Goal: Task Accomplishment & Management: Manage account settings

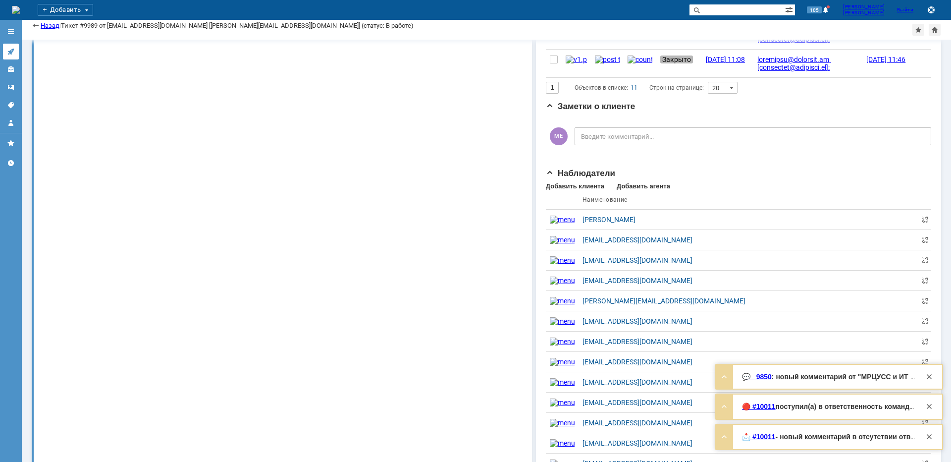
click at [13, 53] on icon at bounding box center [11, 52] width 8 height 8
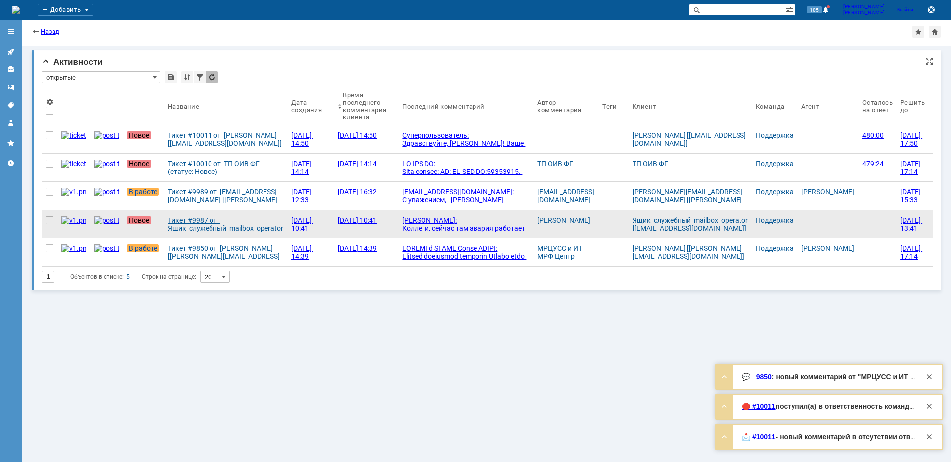
click at [186, 221] on div "Тикет #9987 от Ящик_служебный_mailbox_operator [[EMAIL_ADDRESS][DOMAIN_NAME]] (…" at bounding box center [225, 224] width 115 height 16
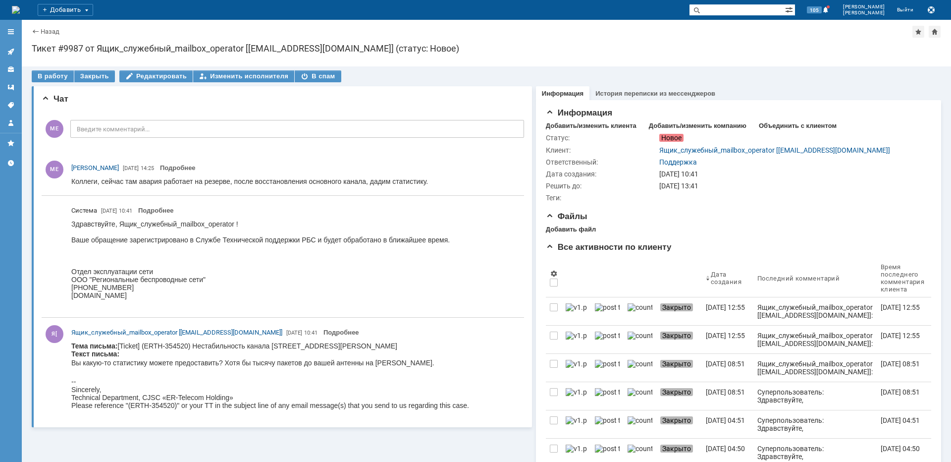
click at [13, 53] on icon at bounding box center [11, 52] width 8 height 8
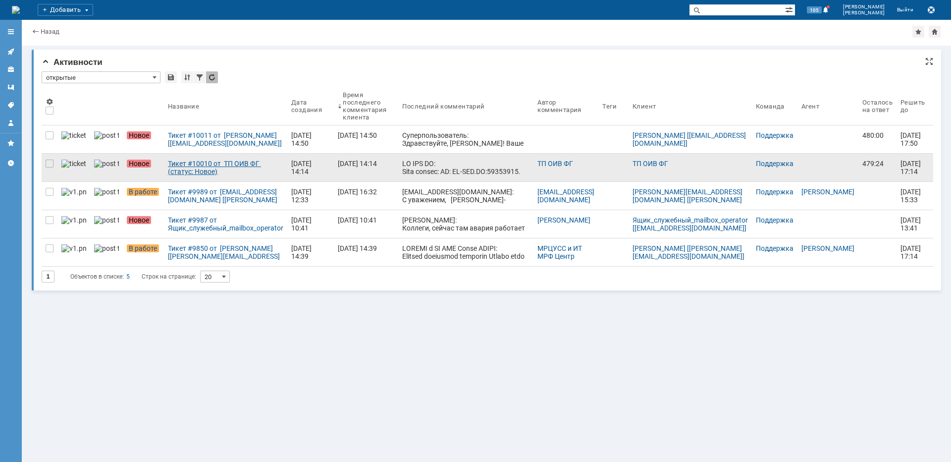
click at [187, 173] on div "Тикет #10010 от ТП ОИВ ФГ (статус: Новое)" at bounding box center [225, 168] width 115 height 16
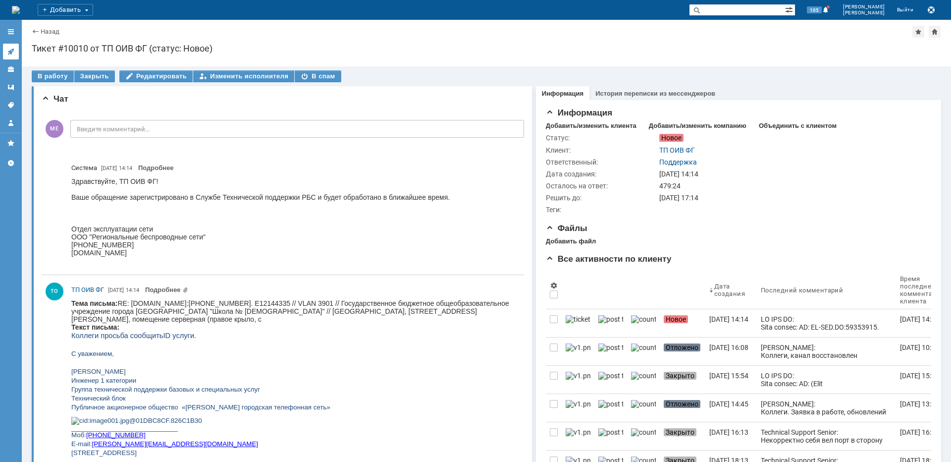
click at [3, 53] on link at bounding box center [11, 52] width 16 height 16
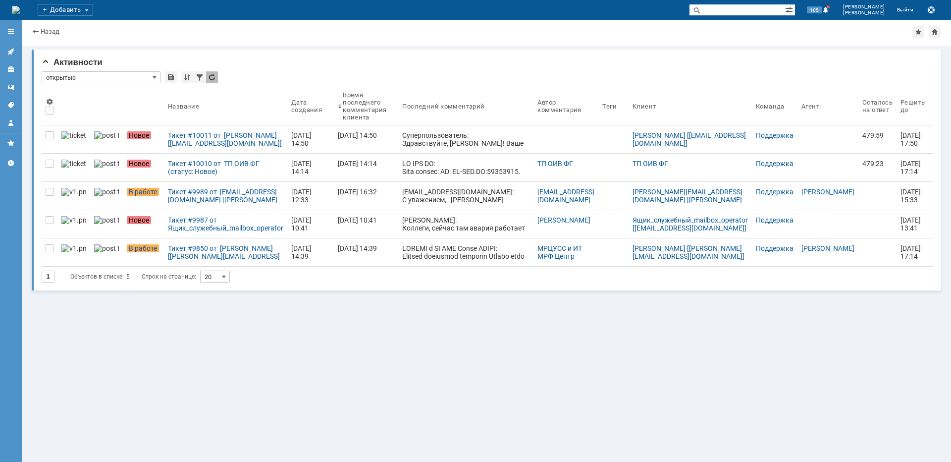
click at [179, 175] on div "Тикет #10010 от ТП ОИВ ФГ (статус: Новое)" at bounding box center [225, 168] width 115 height 16
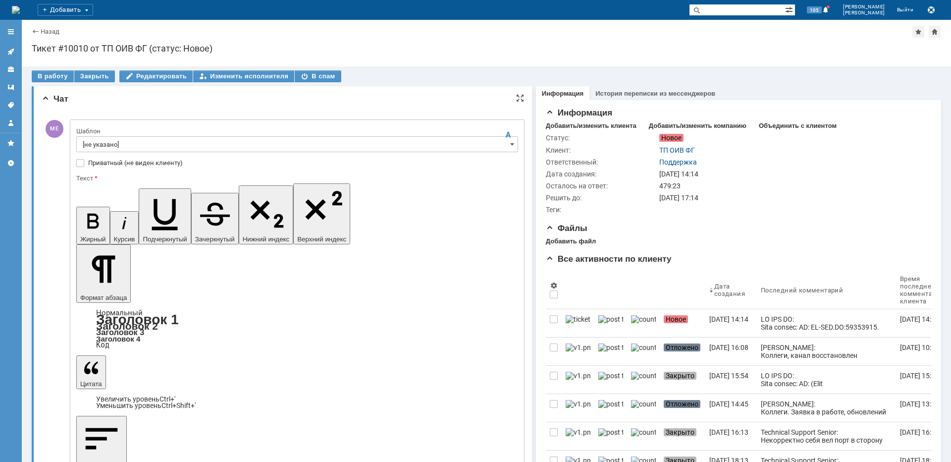
click at [140, 142] on input "[не указано]" at bounding box center [297, 144] width 442 height 16
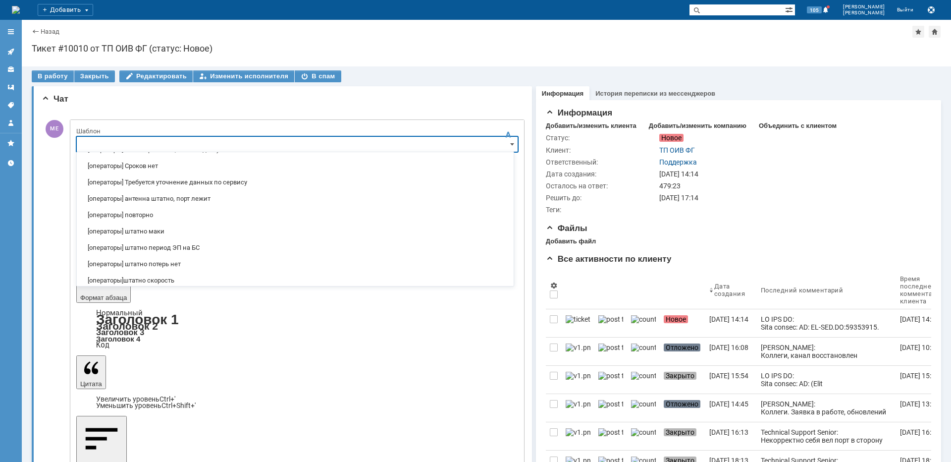
scroll to position [99, 0]
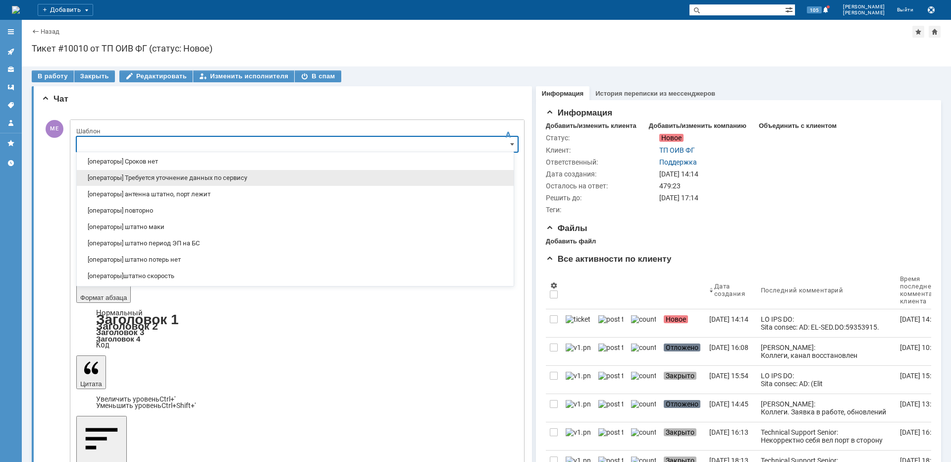
click at [189, 175] on span "[операторы] Требуется уточнение данных по сервису" at bounding box center [295, 178] width 425 height 8
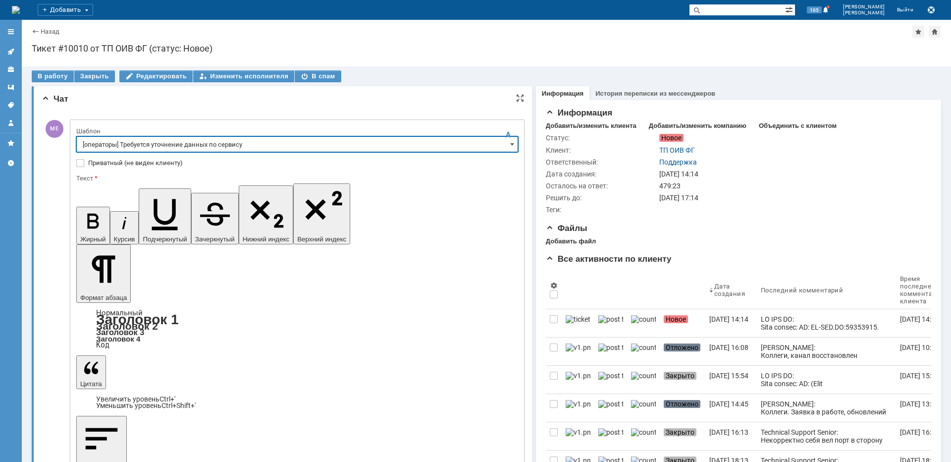
type input "[операторы] Требуется уточнение данных по сервису"
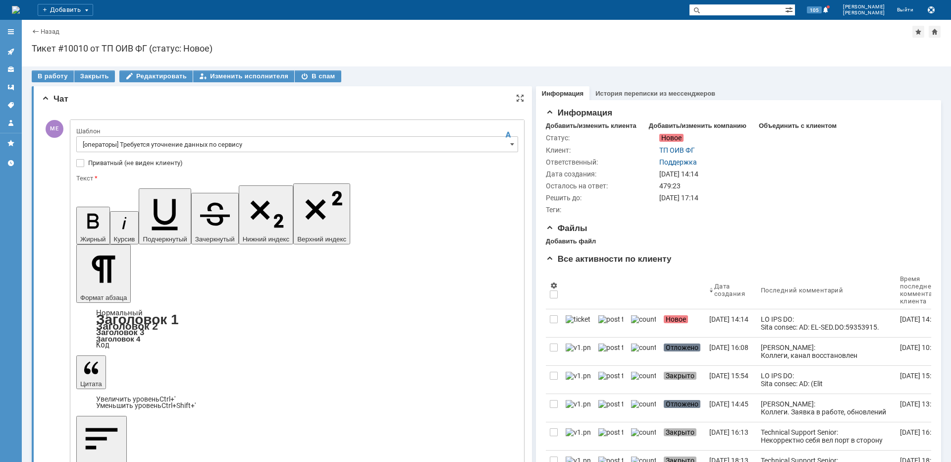
drag, startPoint x: 180, startPoint y: 2883, endPoint x: 86, endPoint y: 2871, distance: 94.9
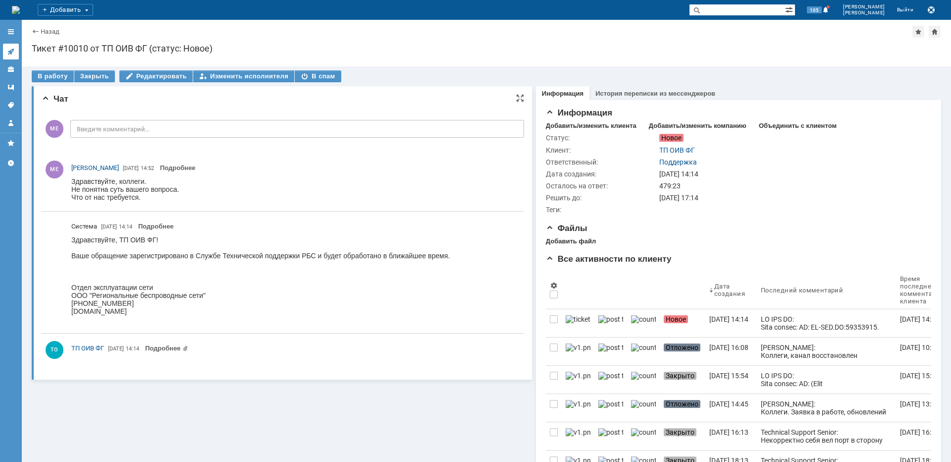
scroll to position [0, 0]
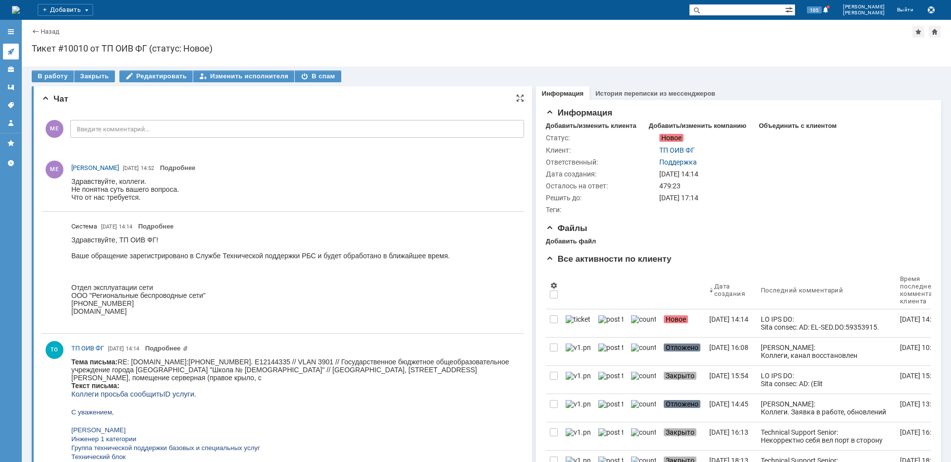
click at [9, 49] on icon at bounding box center [11, 52] width 8 height 8
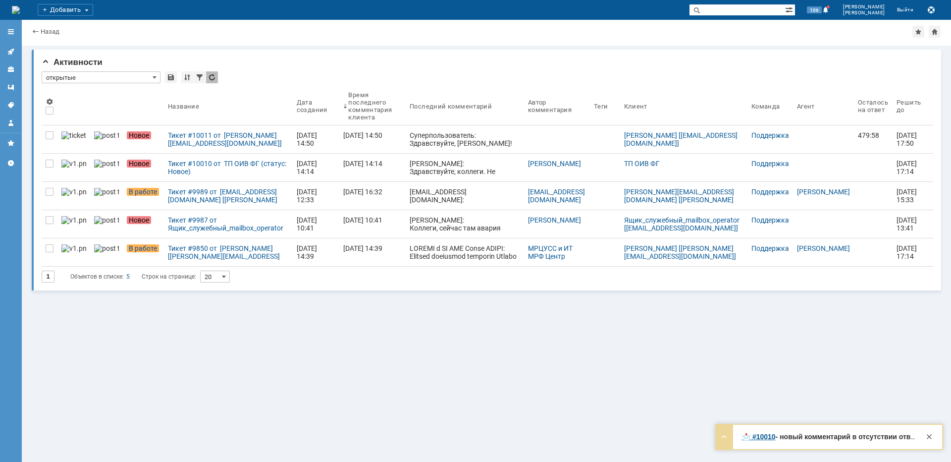
click at [172, 165] on div "Тикет #10010 от ТП ОИВ ФГ (статус: Новое)" at bounding box center [228, 168] width 121 height 16
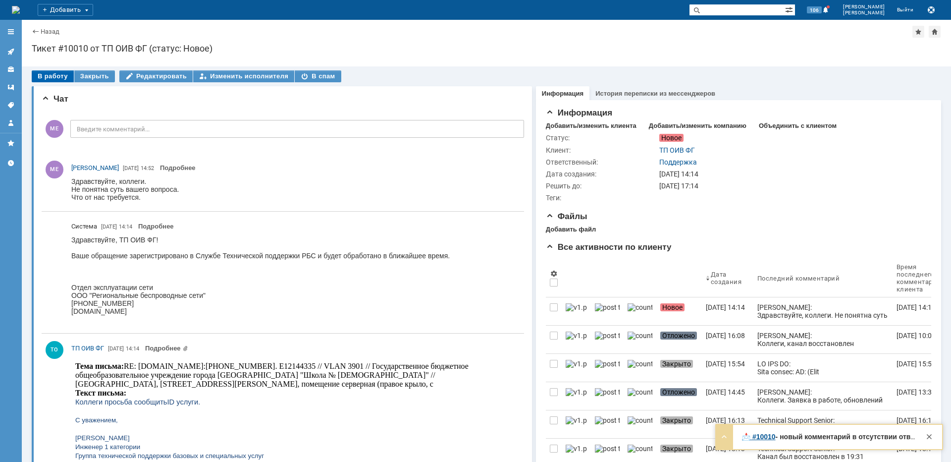
click at [40, 74] on div "В работу" at bounding box center [53, 76] width 42 height 12
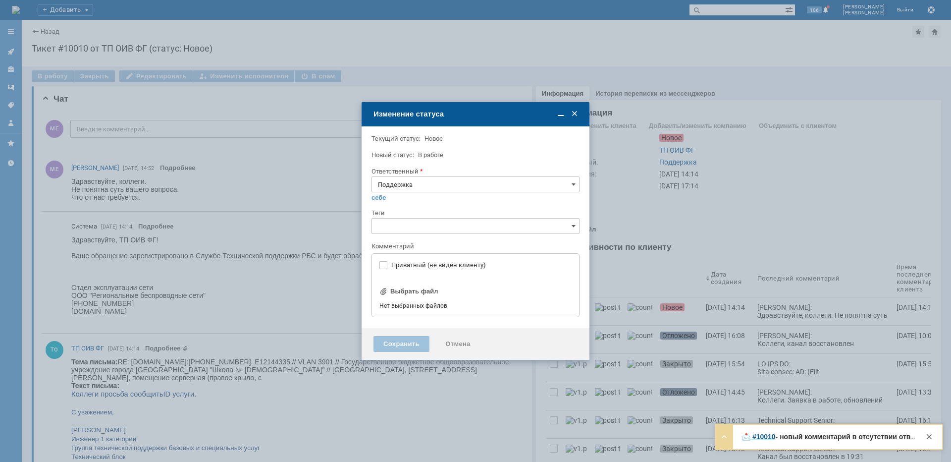
type input "[не указано]"
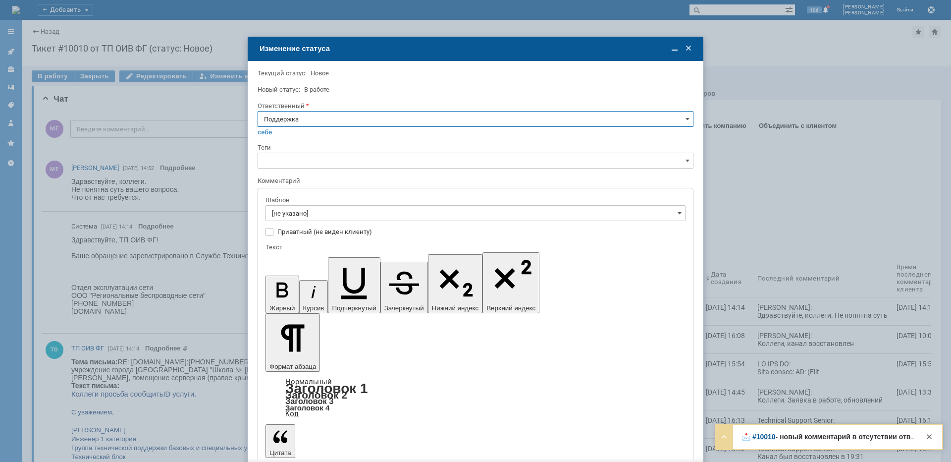
click at [303, 115] on input "Поддержка" at bounding box center [476, 119] width 436 height 16
click at [302, 218] on span "[PERSON_NAME]" at bounding box center [475, 219] width 423 height 8
type input "[PERSON_NAME]"
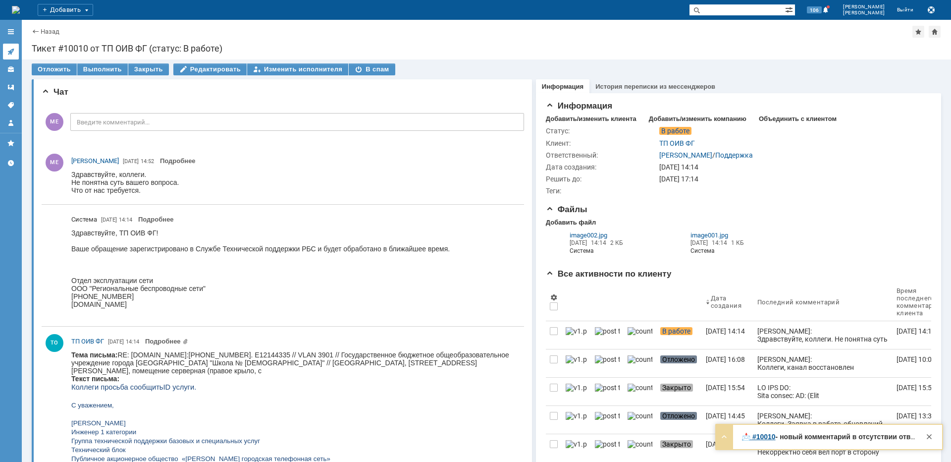
click at [10, 44] on link at bounding box center [11, 52] width 16 height 16
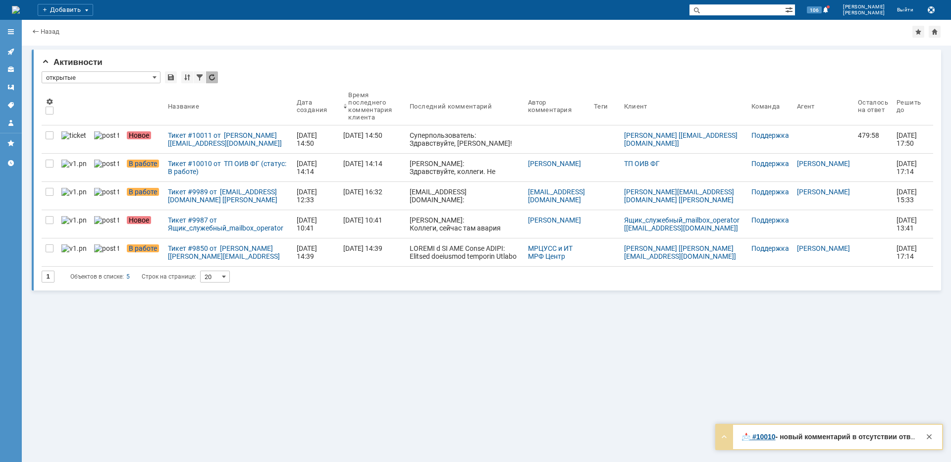
click at [186, 145] on div "Тикет #10011 от [PERSON_NAME] [[EMAIL_ADDRESS][DOMAIN_NAME]] (статус: Новое)" at bounding box center [228, 139] width 121 height 16
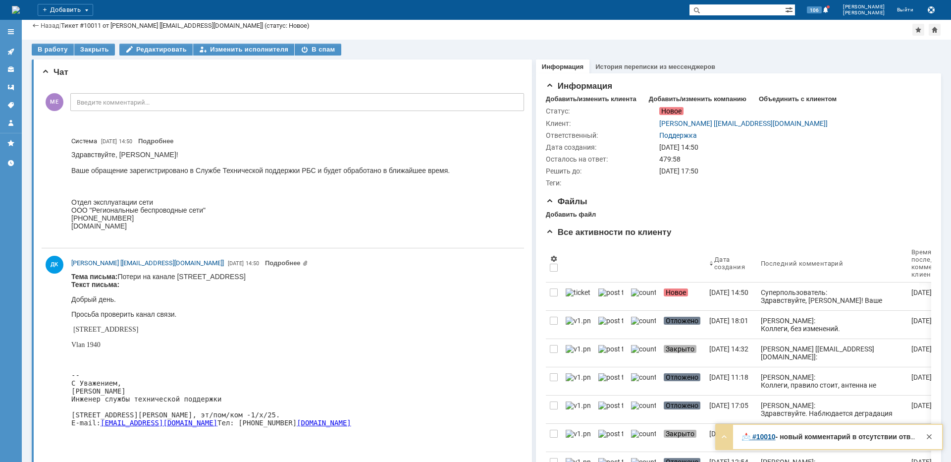
scroll to position [149, 0]
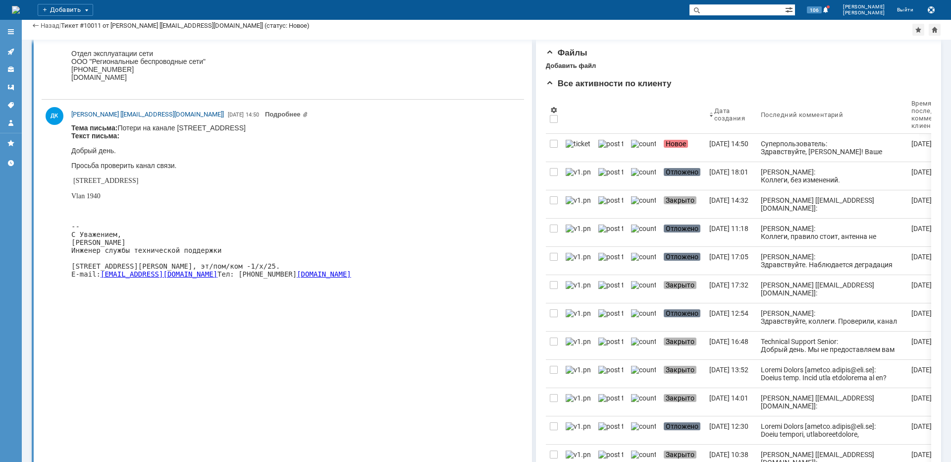
click at [138, 180] on span "[STREET_ADDRESS]" at bounding box center [105, 180] width 65 height 7
copy span "Красноворотский"
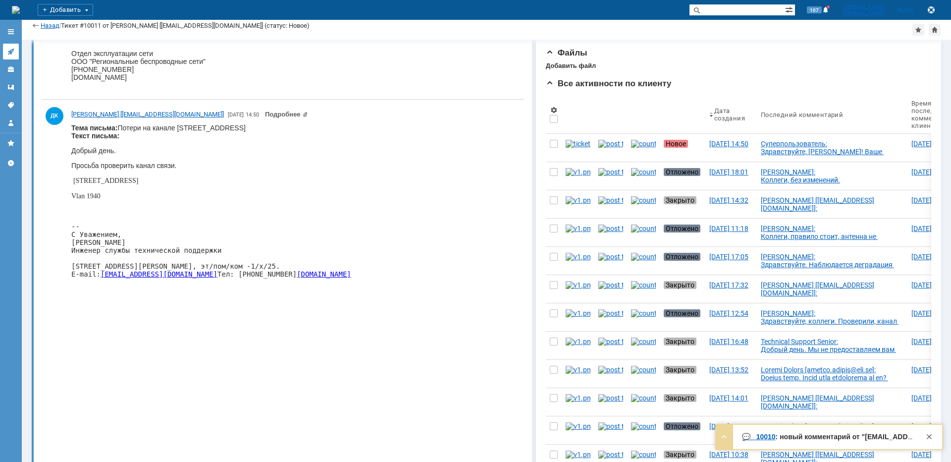
click at [13, 48] on icon at bounding box center [11, 52] width 8 height 8
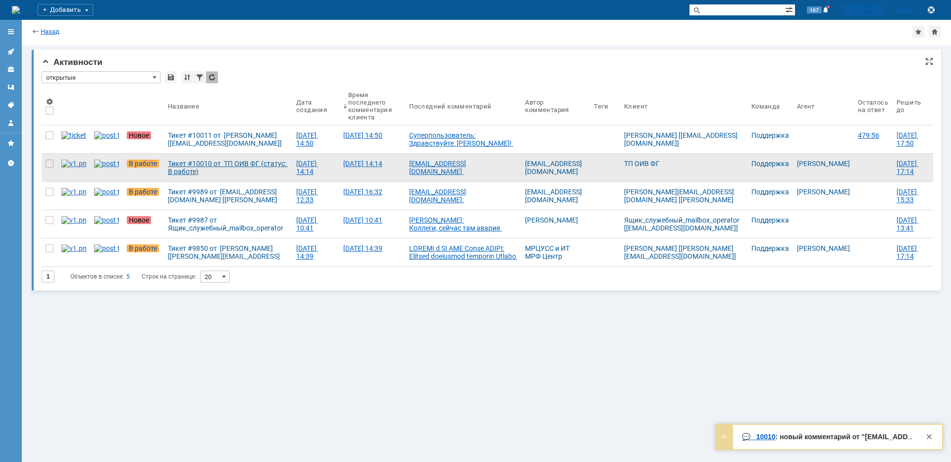
click at [187, 164] on div "Тикет #10010 от ТП ОИВ ФГ (статус: В работе)" at bounding box center [228, 168] width 120 height 16
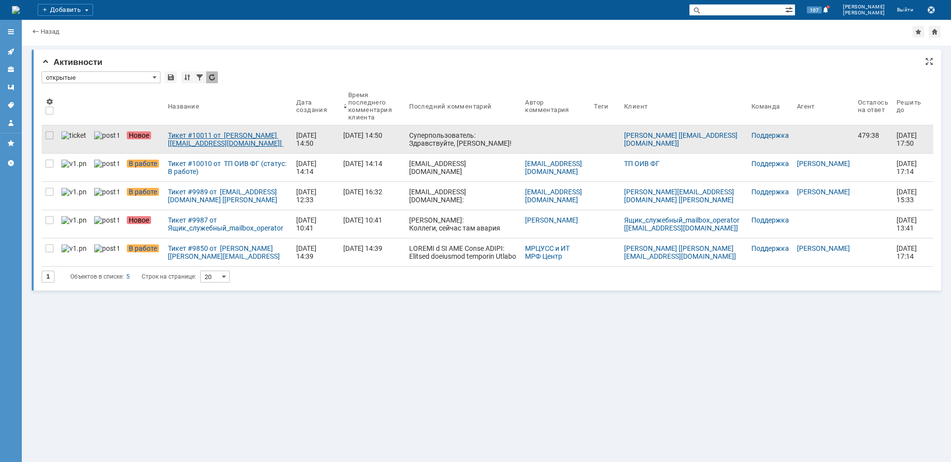
click at [184, 139] on div "Тикет #10011 от [PERSON_NAME] [[EMAIL_ADDRESS][DOMAIN_NAME]] (статус: Новое)" at bounding box center [228, 139] width 120 height 16
